Goal: Task Accomplishment & Management: Manage account settings

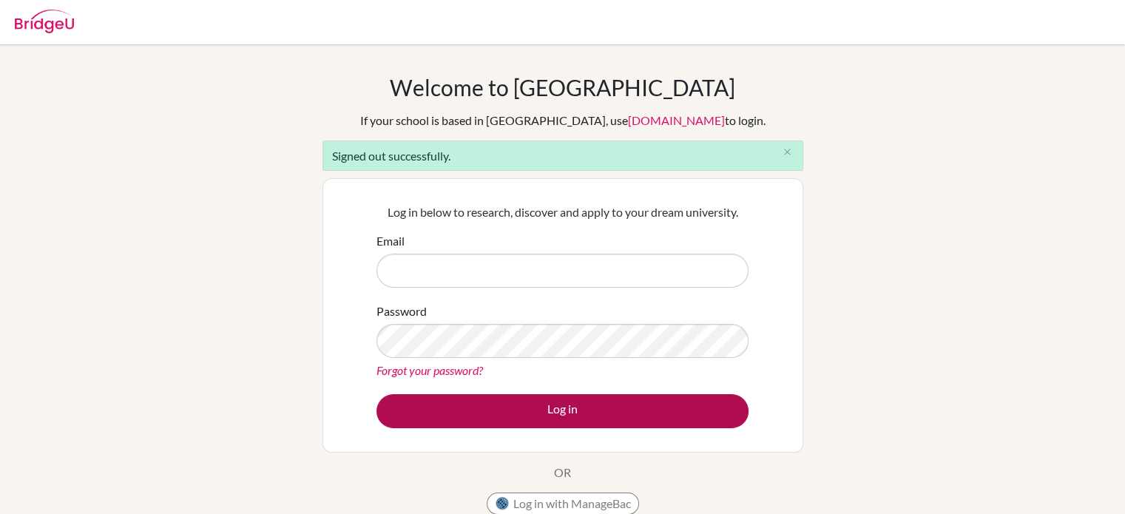
type input "hyunjoon3006@gmail.com"
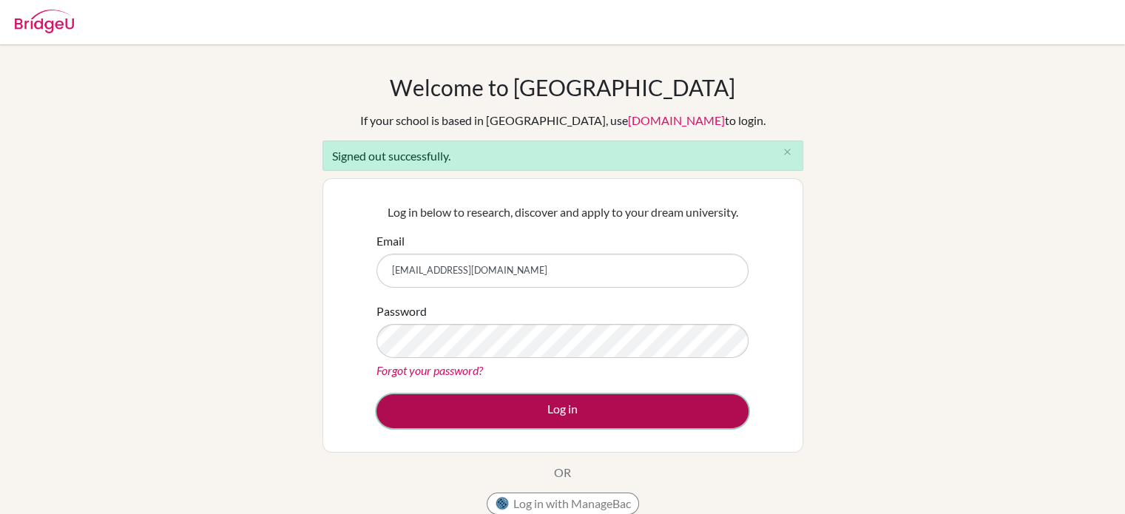
click at [594, 408] on button "Log in" at bounding box center [562, 411] width 372 height 34
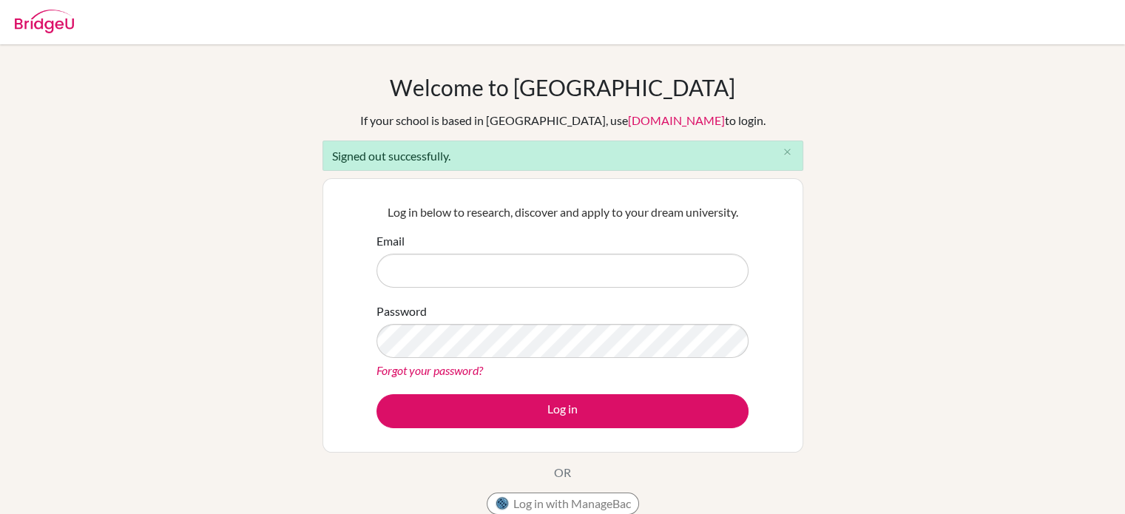
type input "[EMAIL_ADDRESS][DOMAIN_NAME]"
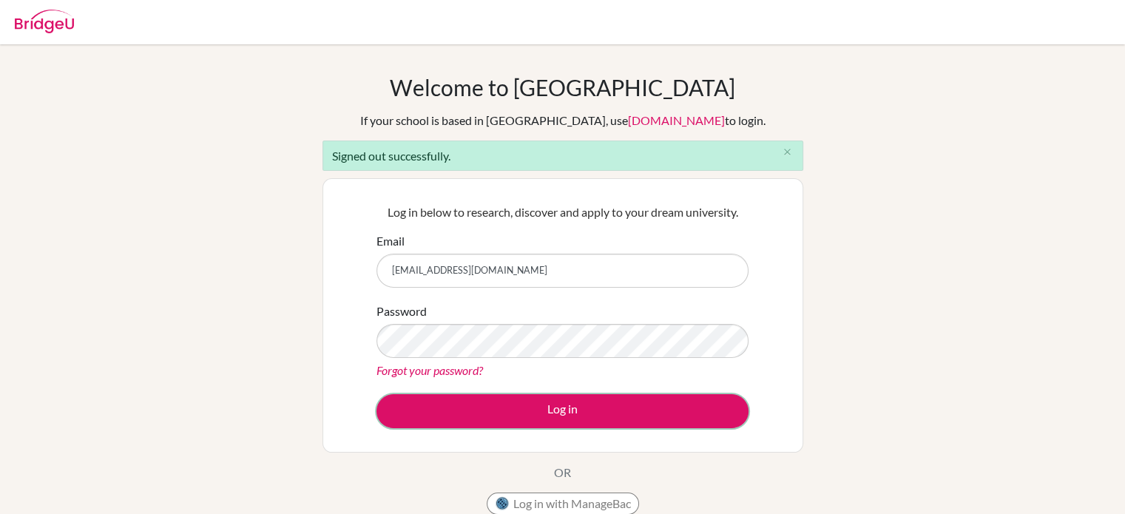
click at [594, 408] on button "Log in" at bounding box center [562, 411] width 372 height 34
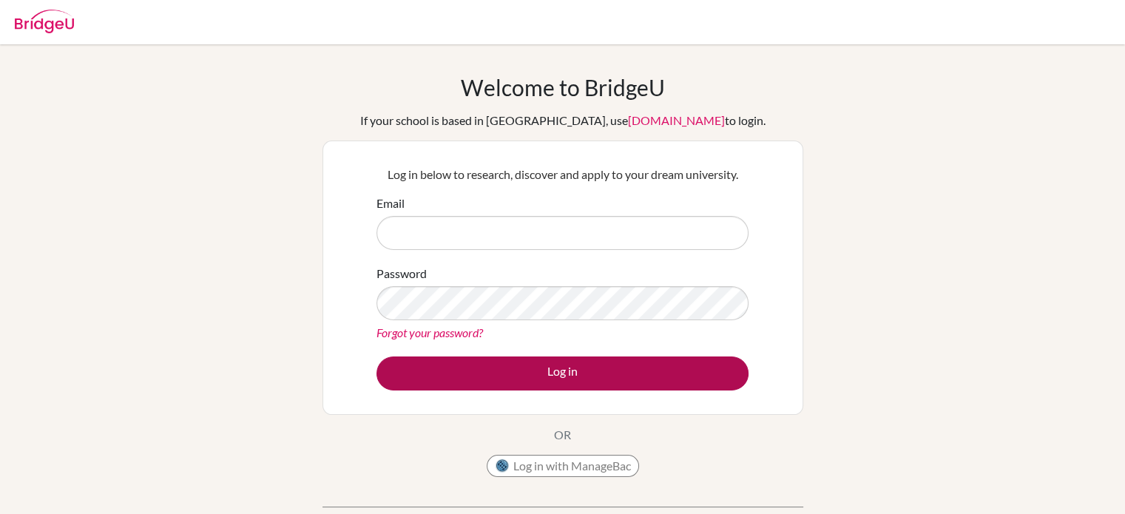
type input "[EMAIL_ADDRESS][DOMAIN_NAME]"
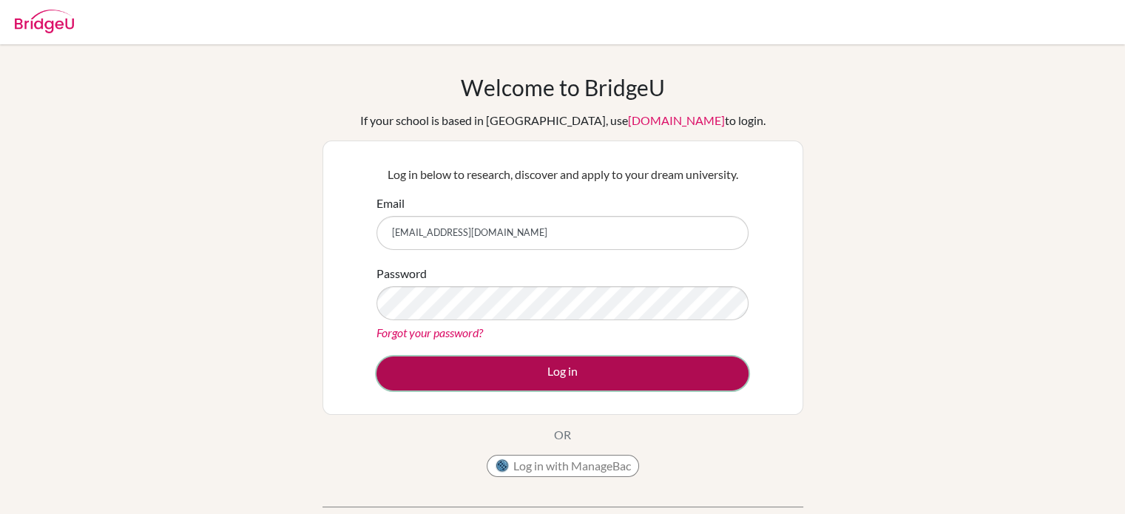
click at [486, 363] on button "Log in" at bounding box center [562, 374] width 372 height 34
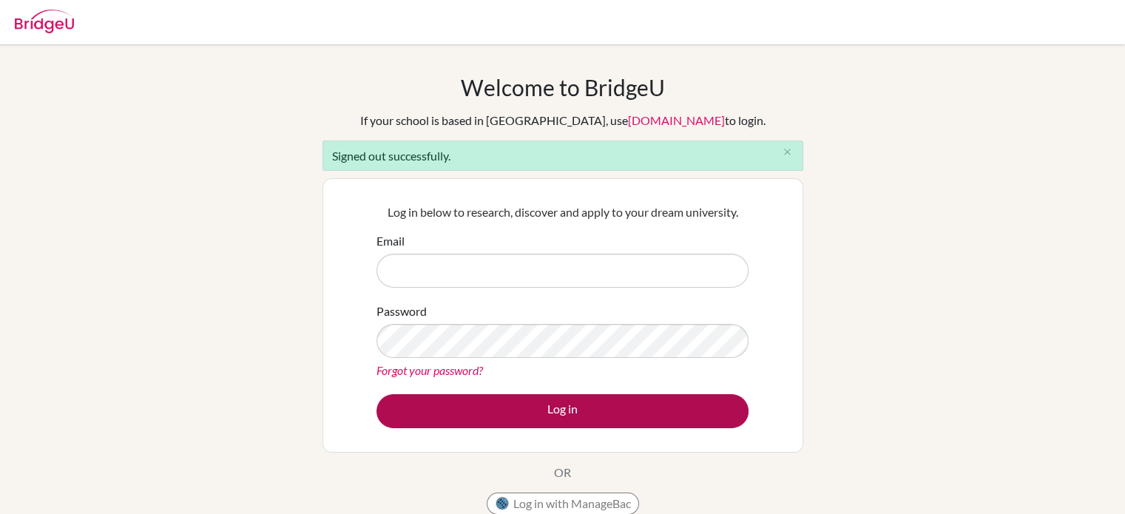
type input "[EMAIL_ADDRESS][DOMAIN_NAME]"
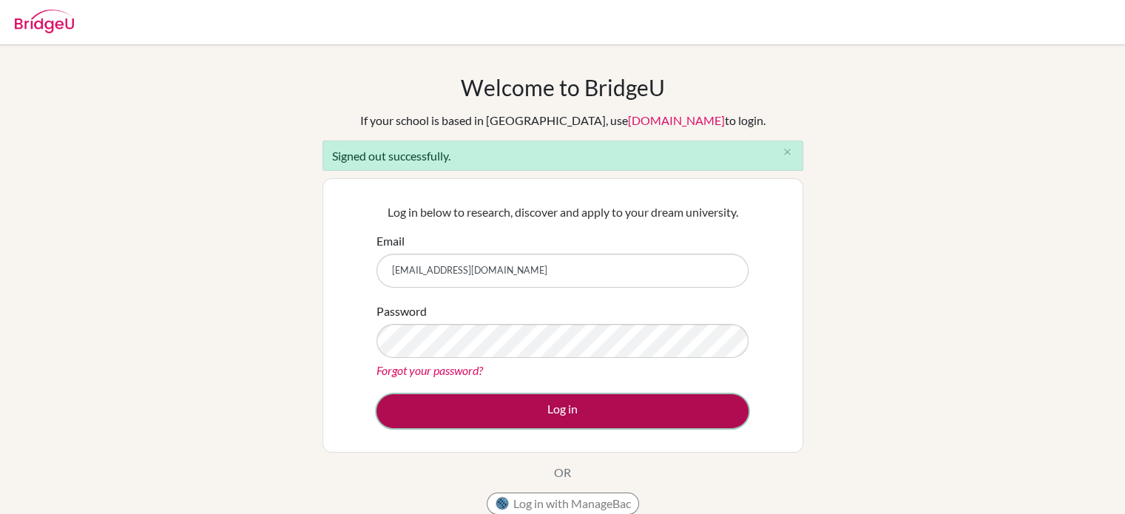
click at [643, 398] on button "Log in" at bounding box center [562, 411] width 372 height 34
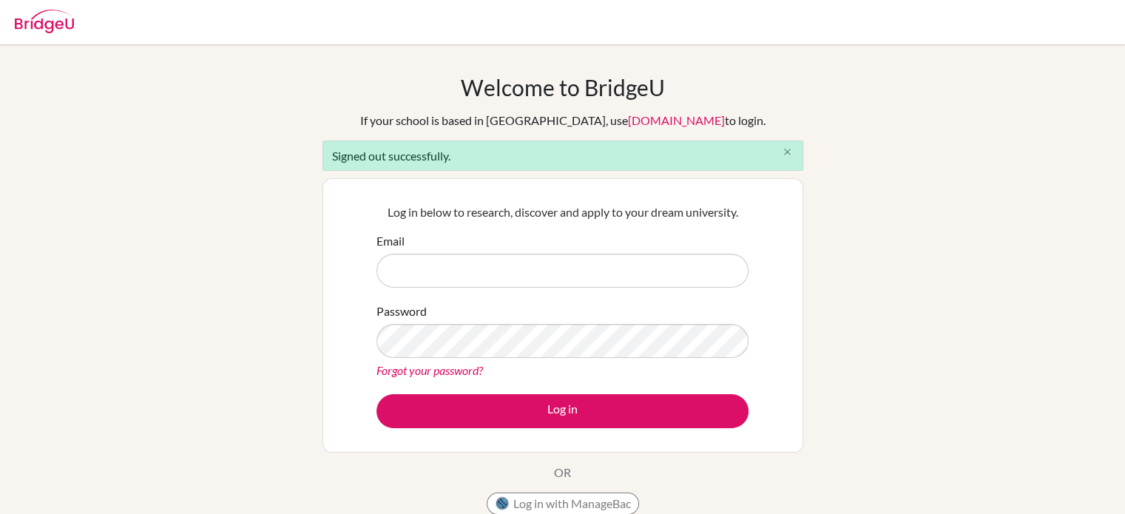
type input "[EMAIL_ADDRESS][DOMAIN_NAME]"
click at [792, 148] on icon "close" at bounding box center [787, 151] width 11 height 11
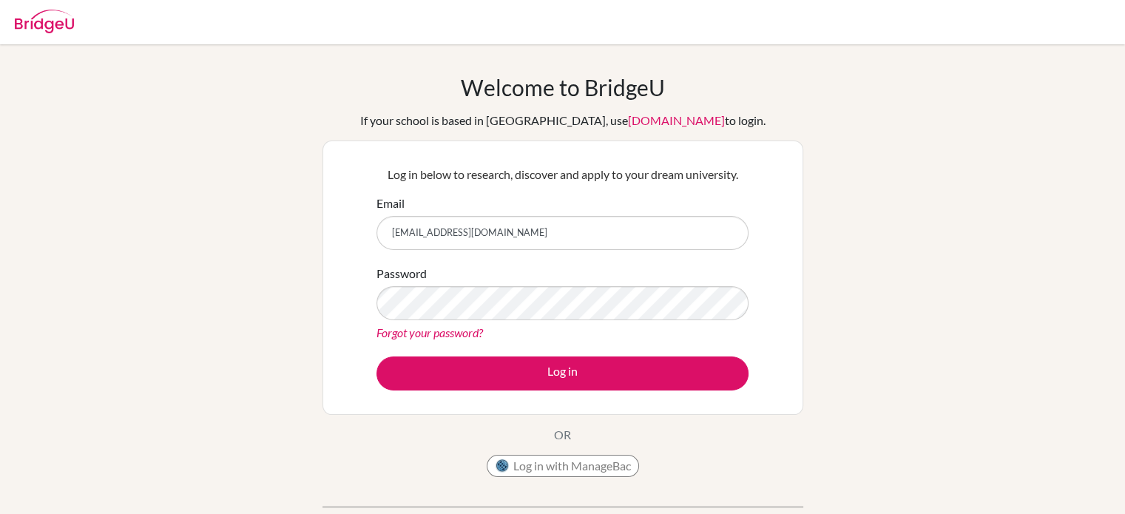
click at [618, 390] on div "Log in below to research, discover and apply to your dream university. Email hy…" at bounding box center [563, 277] width 391 height 243
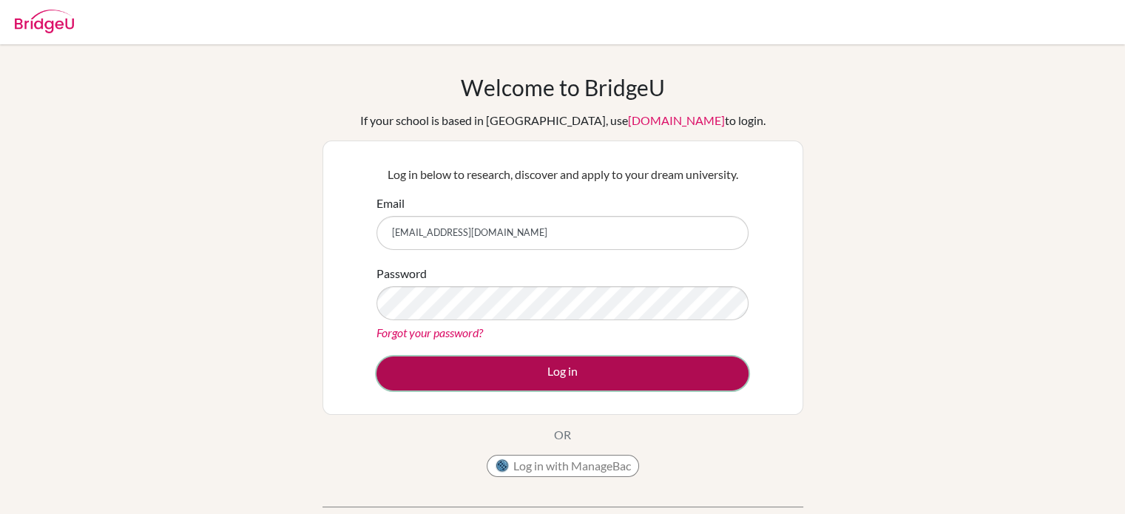
click at [618, 384] on button "Log in" at bounding box center [562, 374] width 372 height 34
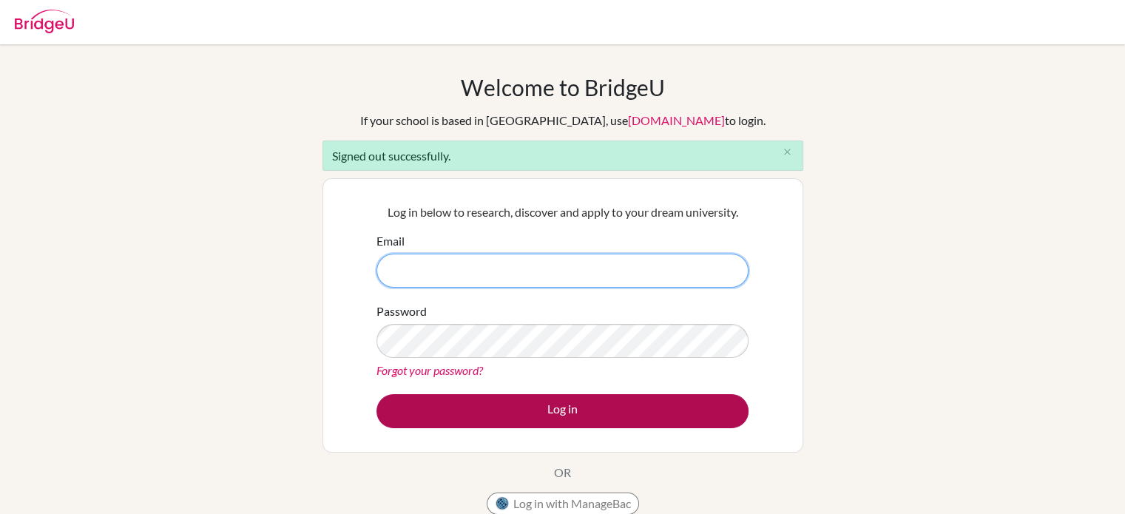
type input "hyunjoon3006@gmail.com"
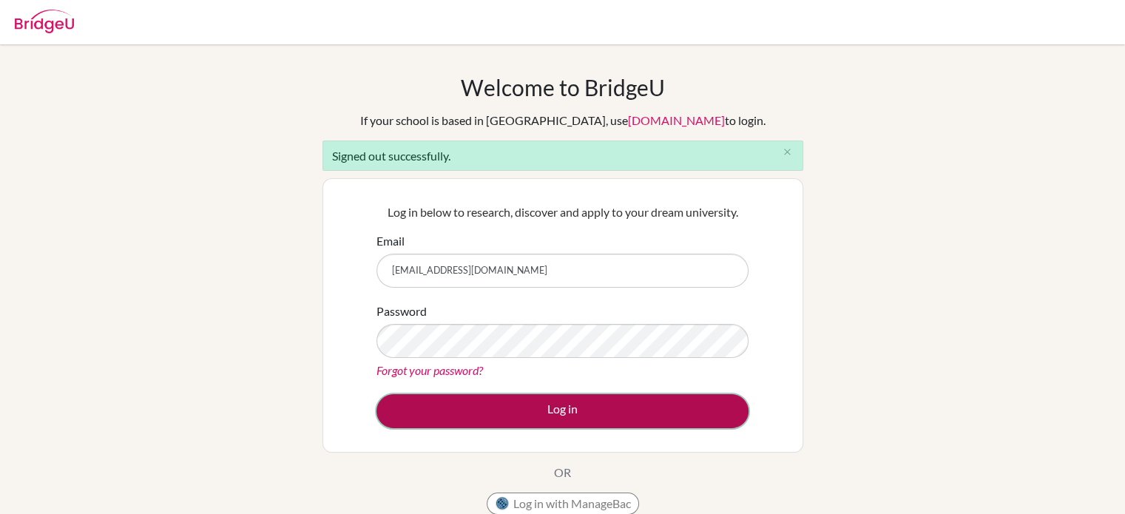
click at [583, 411] on button "Log in" at bounding box center [562, 411] width 372 height 34
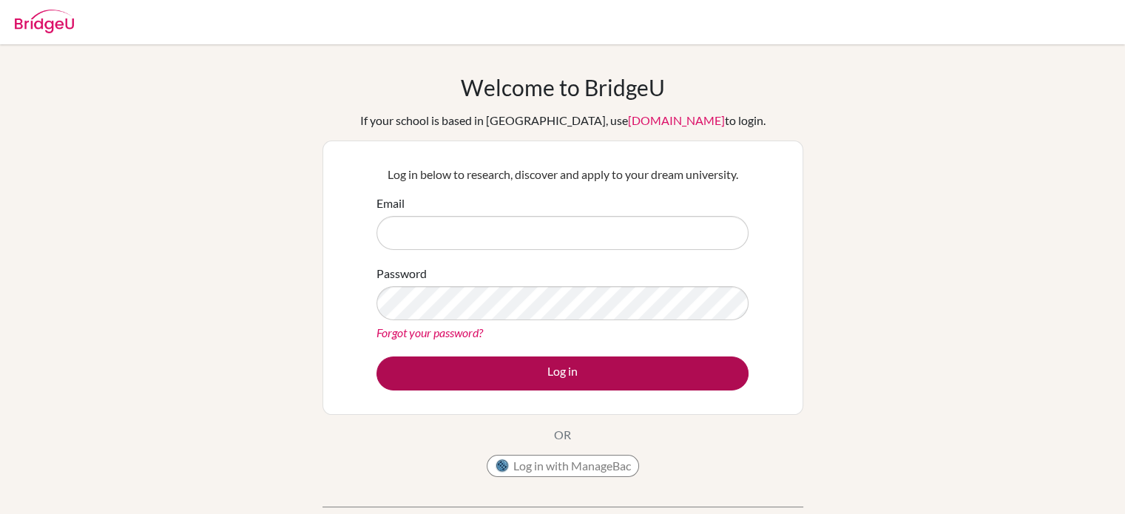
type input "[EMAIL_ADDRESS][DOMAIN_NAME]"
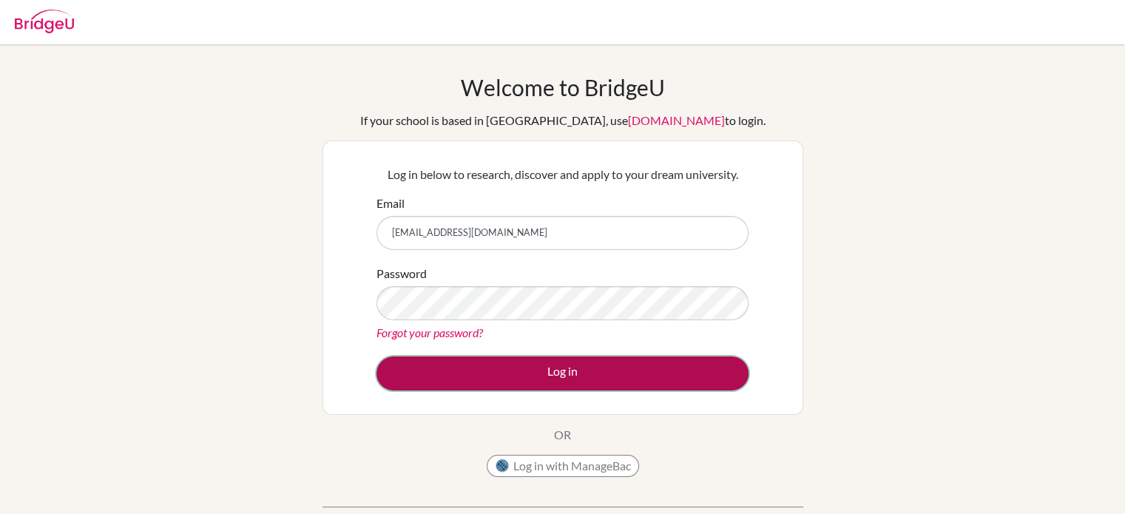
click at [598, 382] on button "Log in" at bounding box center [562, 374] width 372 height 34
